Goal: Information Seeking & Learning: Learn about a topic

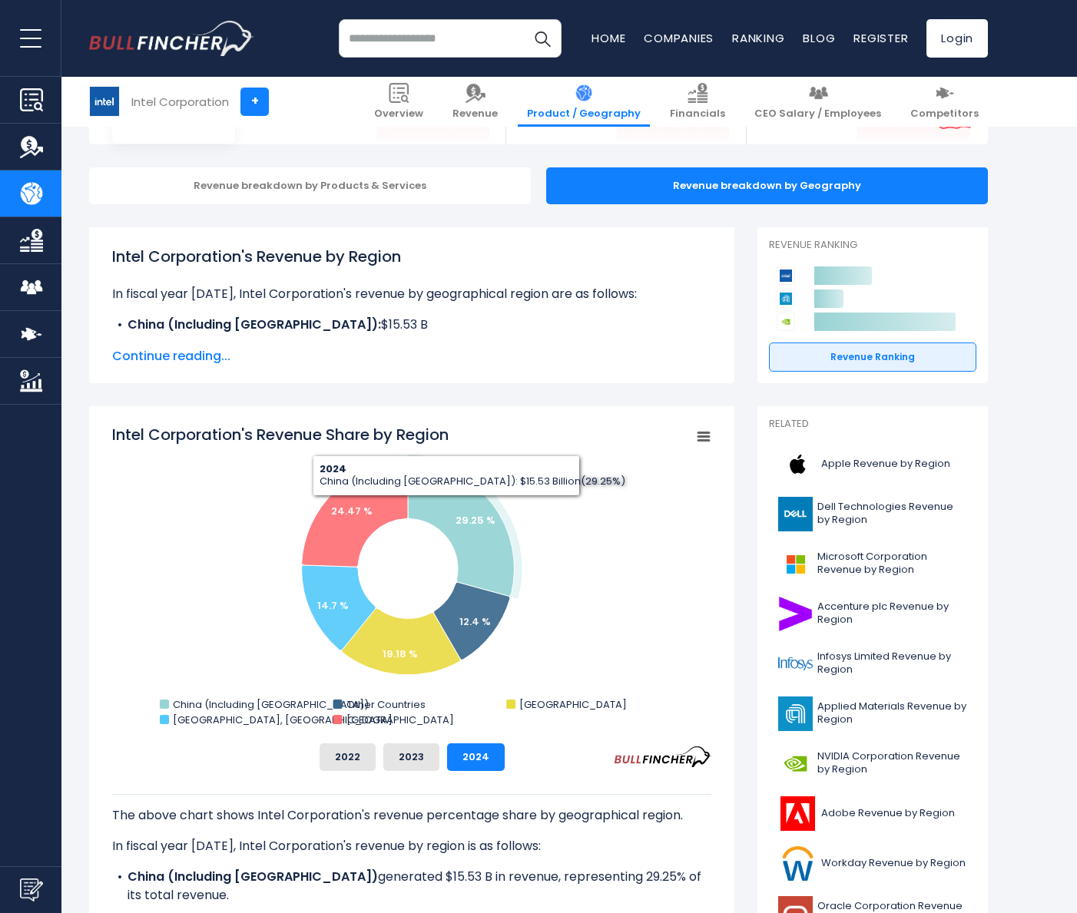
scroll to position [154, 0]
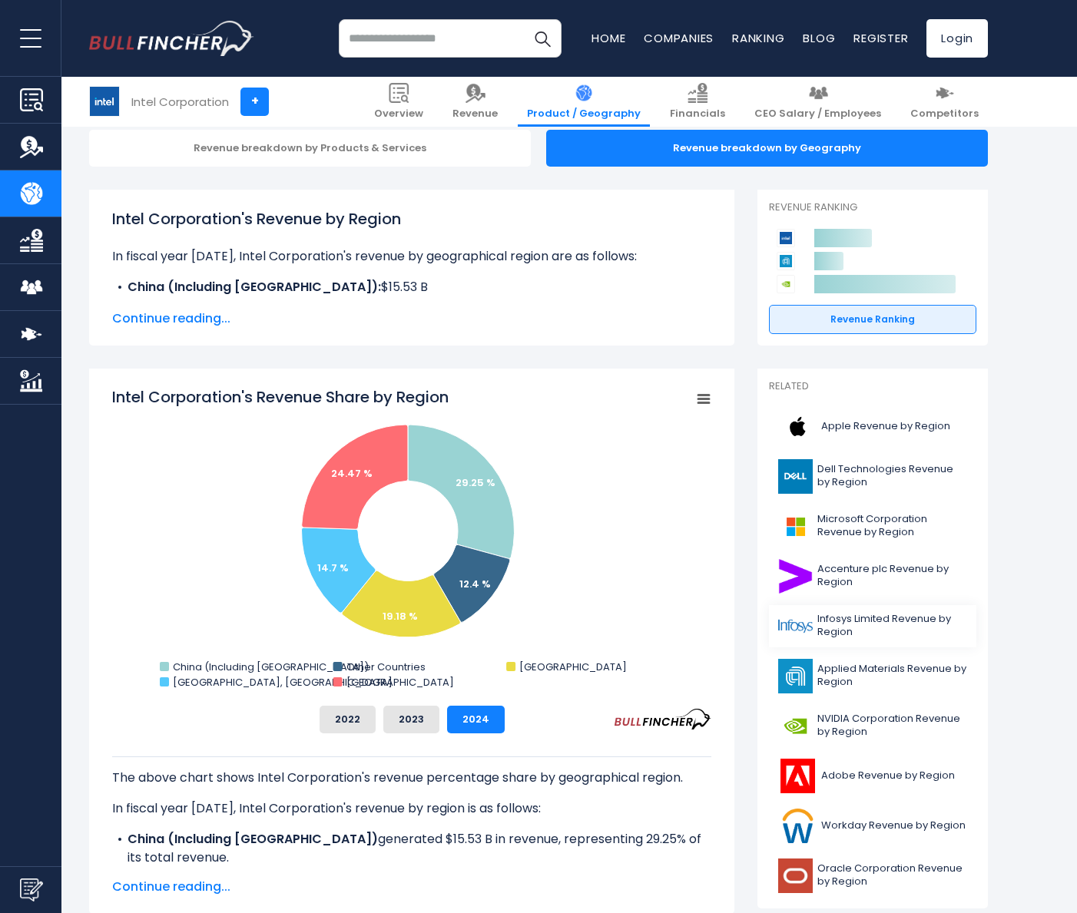
click at [902, 641] on link "Infosys Limited Revenue by Region" at bounding box center [872, 626] width 207 height 42
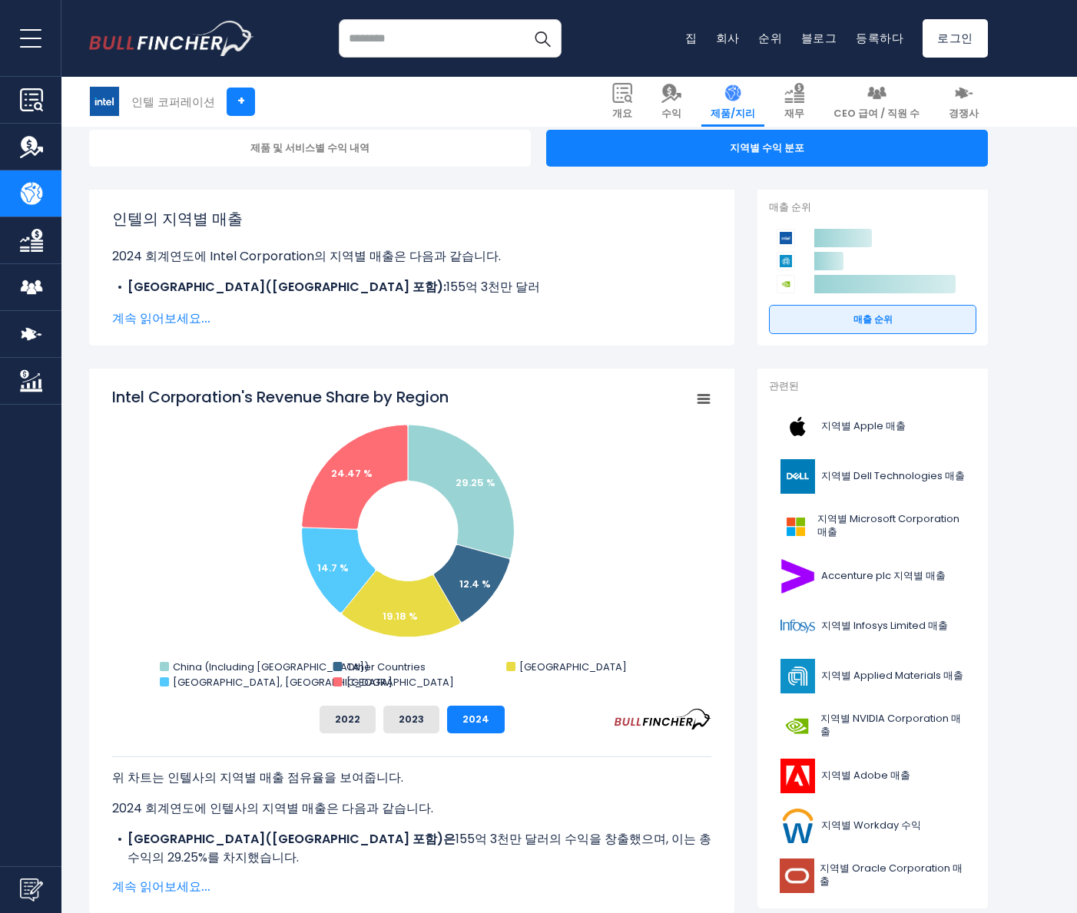
drag, startPoint x: 902, startPoint y: 641, endPoint x: 1007, endPoint y: 510, distance: 167.7
drag, startPoint x: 1022, startPoint y: 399, endPoint x: 151, endPoint y: 392, distance: 871.8
click at [151, 392] on icon "Created with Highcharts [DATE] Chart context menu Intel Corporation's Revenue S…" at bounding box center [411, 539] width 599 height 307
click at [128, 392] on tspan "Intel Corporation's Revenue Share by Region" at bounding box center [280, 397] width 336 height 22
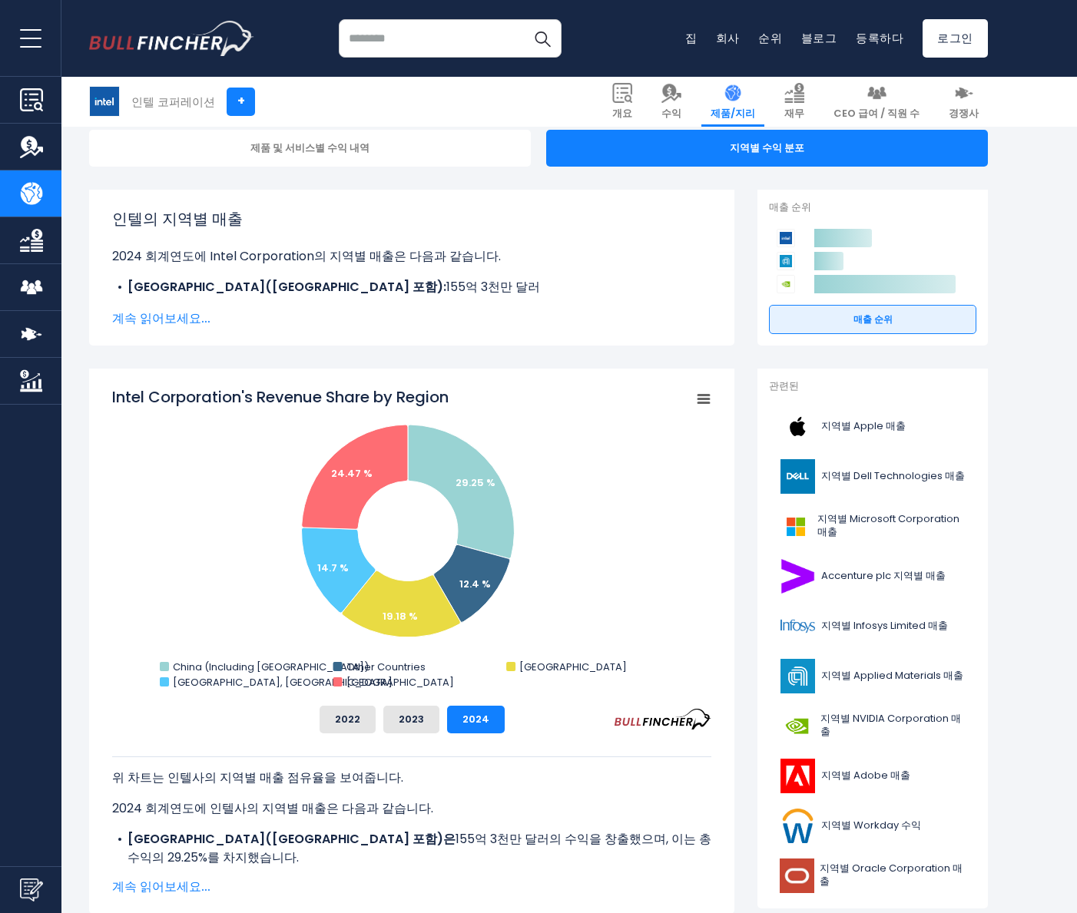
click at [128, 392] on tspan "Intel Corporation's Revenue Share by Region" at bounding box center [280, 397] width 336 height 22
click at [420, 724] on font "2023" at bounding box center [411, 719] width 25 height 15
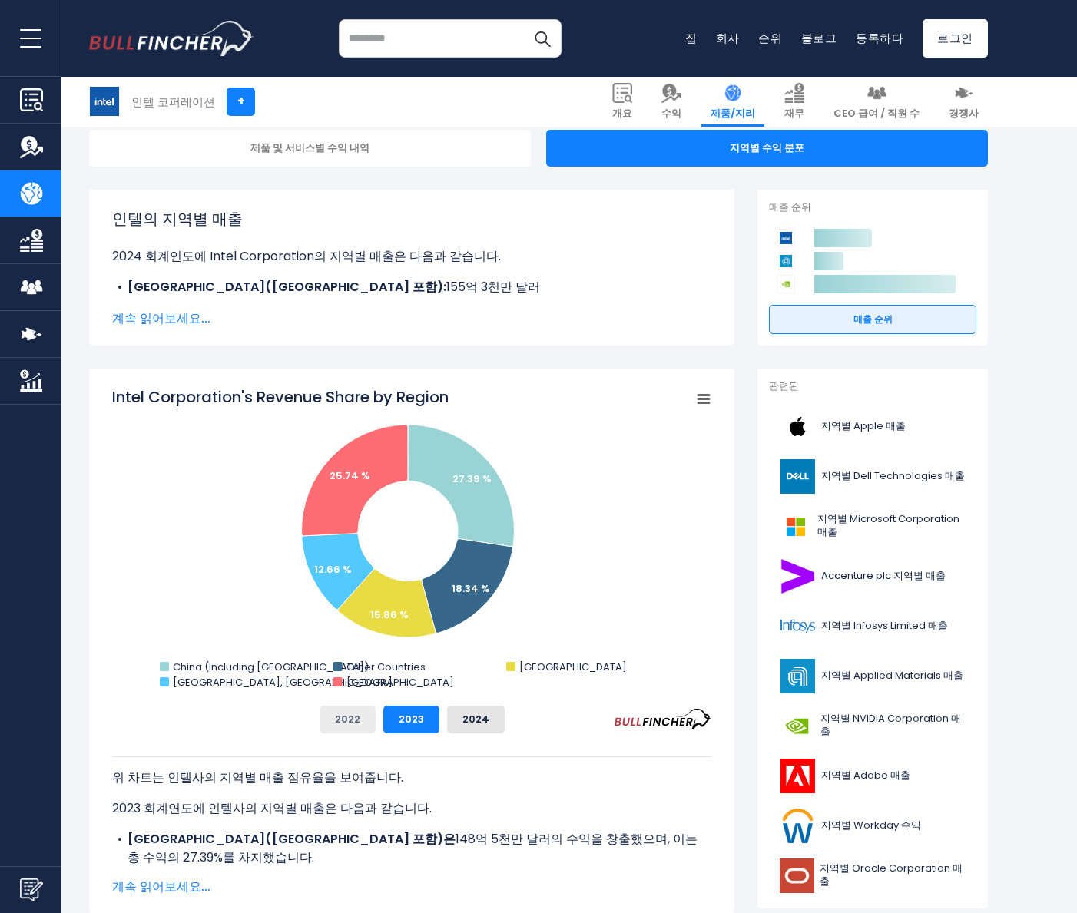
click at [336, 720] on button "2022" at bounding box center [348, 720] width 56 height 28
click at [417, 720] on font "2023" at bounding box center [411, 719] width 25 height 15
click at [355, 720] on font "2022" at bounding box center [347, 719] width 25 height 15
click at [413, 717] on font "2023" at bounding box center [411, 719] width 25 height 15
click at [482, 720] on font "2024" at bounding box center [475, 719] width 27 height 15
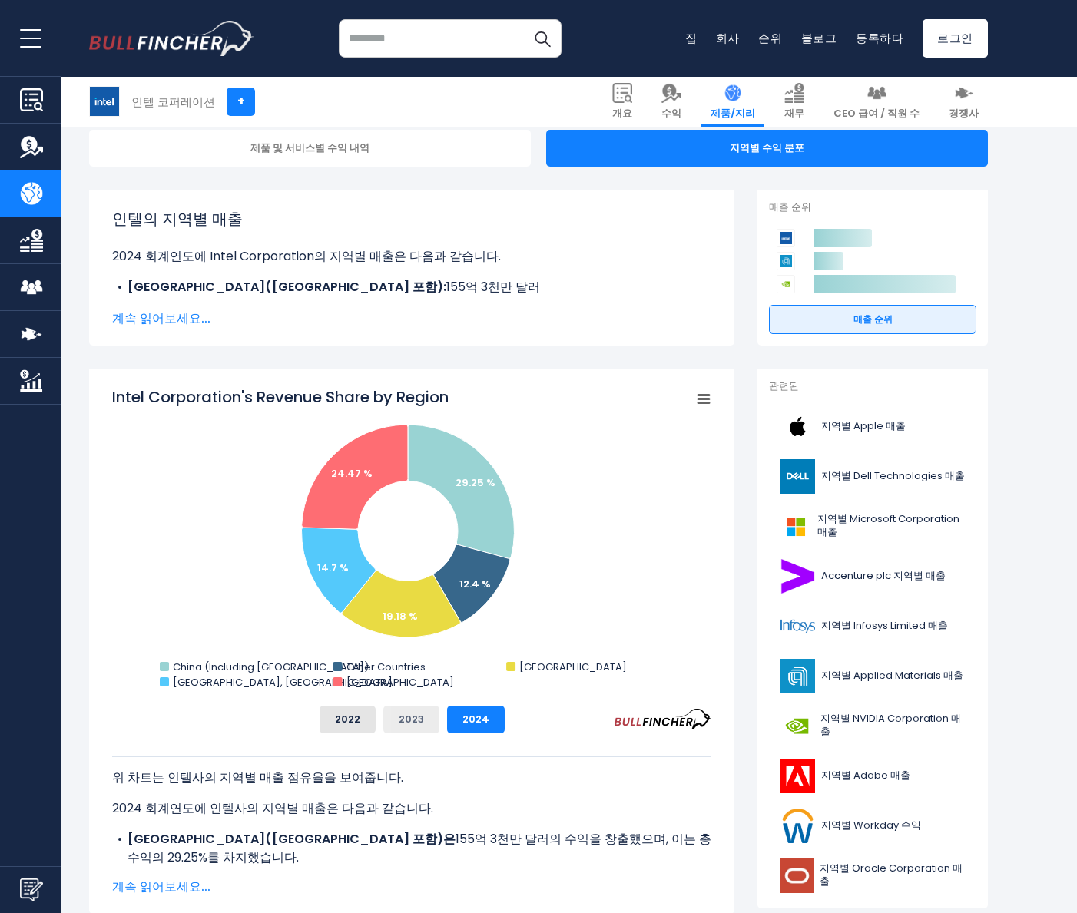
click at [409, 717] on font "2023" at bounding box center [411, 719] width 25 height 15
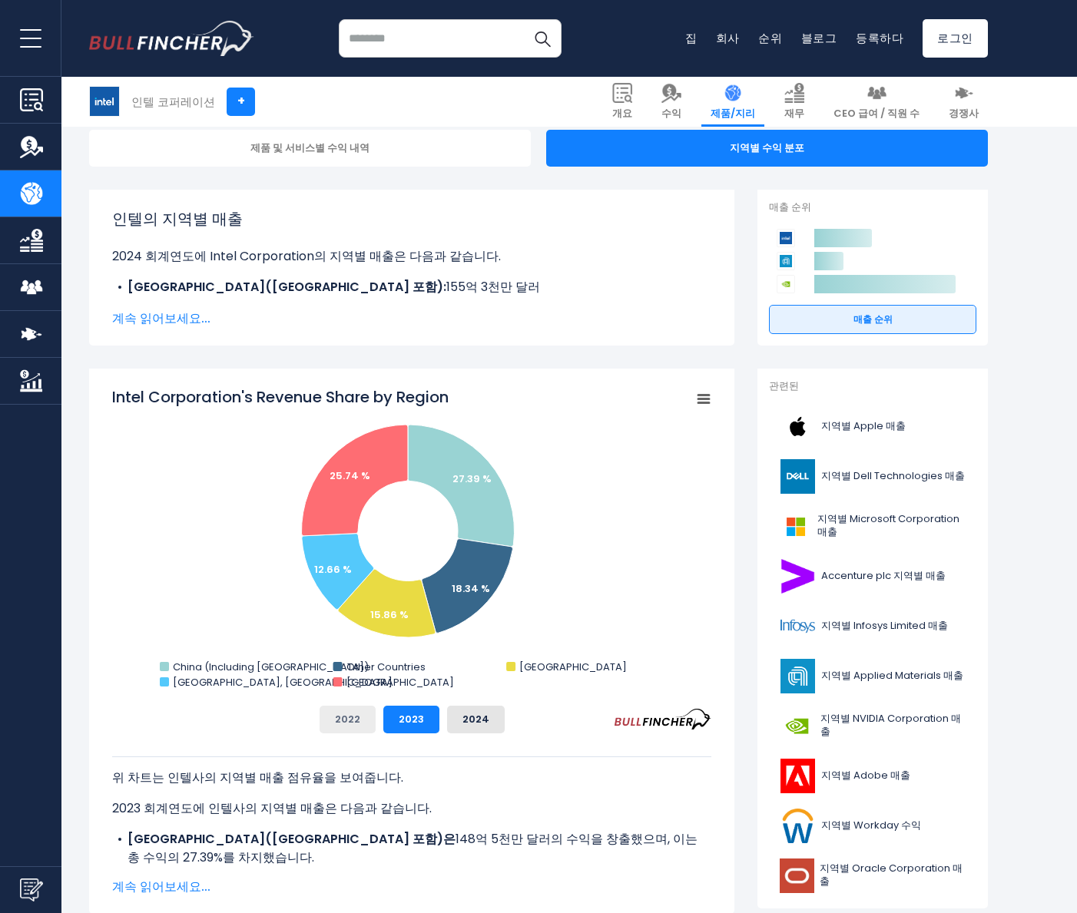
click at [351, 719] on font "2022" at bounding box center [347, 719] width 25 height 15
click at [409, 715] on font "2023" at bounding box center [411, 719] width 25 height 15
click at [479, 720] on font "2024" at bounding box center [475, 719] width 27 height 15
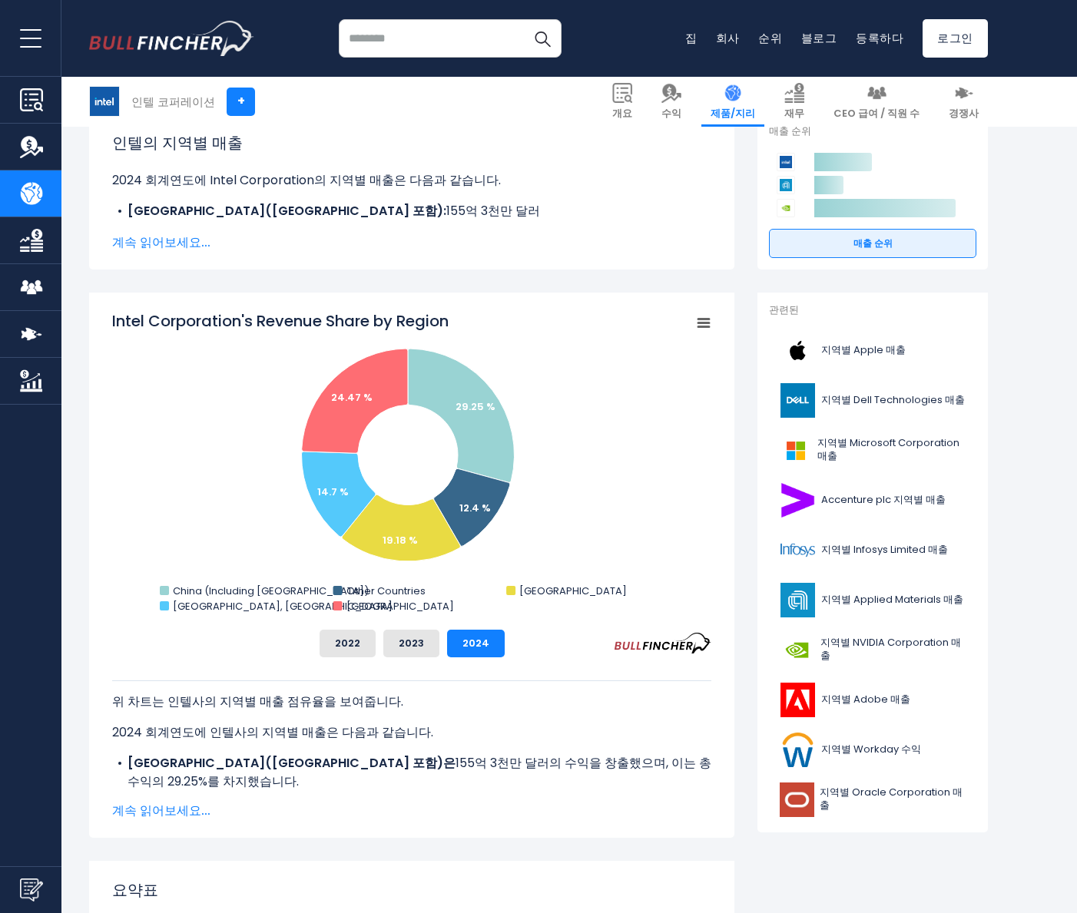
scroll to position [230, 0]
click at [472, 650] on button "2024" at bounding box center [476, 643] width 58 height 28
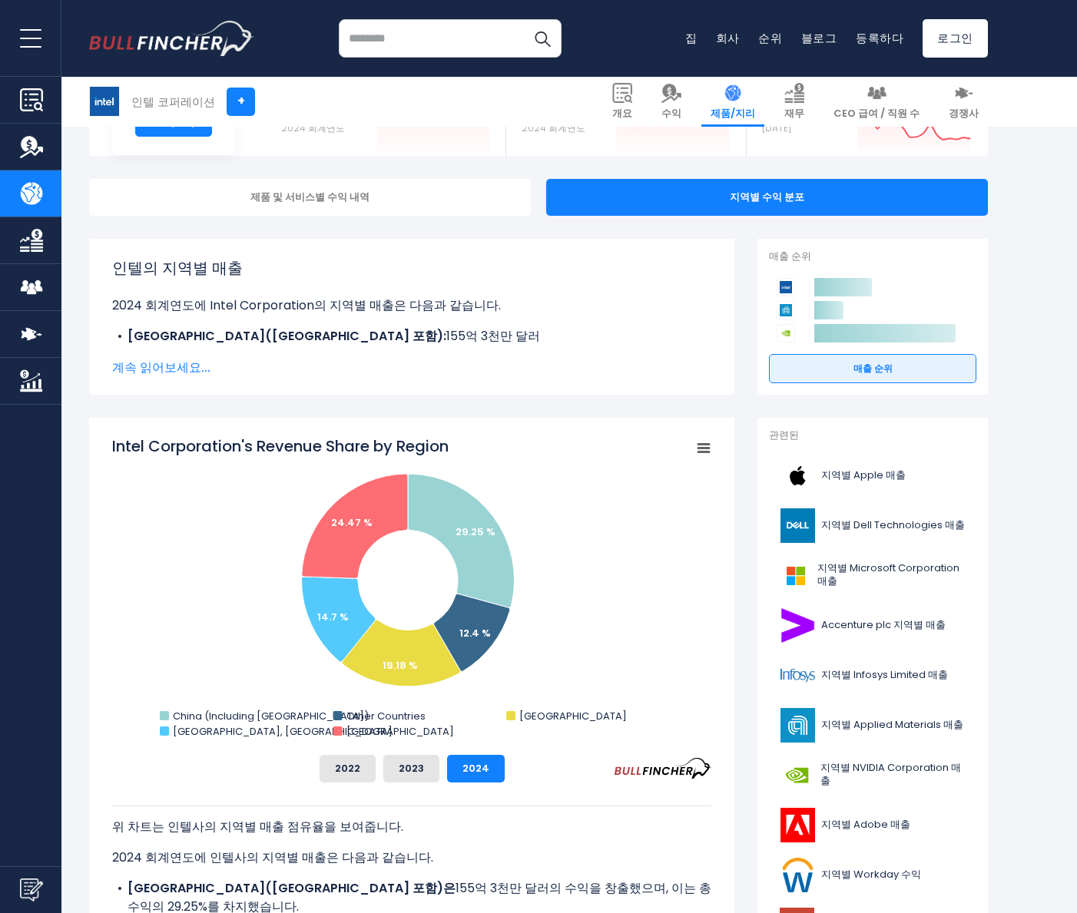
scroll to position [77, 0]
